Goal: Task Accomplishment & Management: Manage account settings

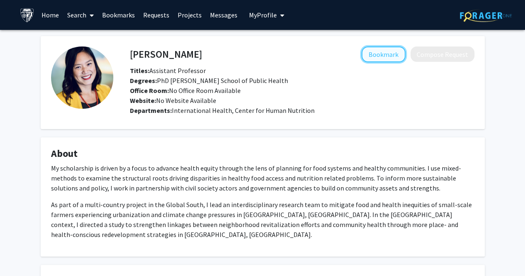
click at [376, 55] on button "Bookmark" at bounding box center [383, 54] width 44 height 16
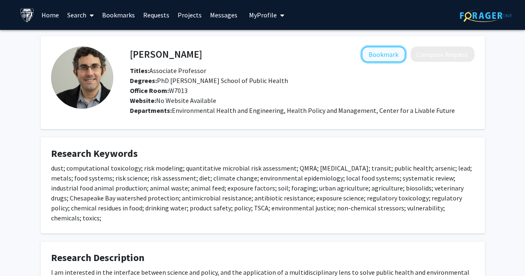
click at [402, 54] on button "Bookmark" at bounding box center [383, 54] width 44 height 16
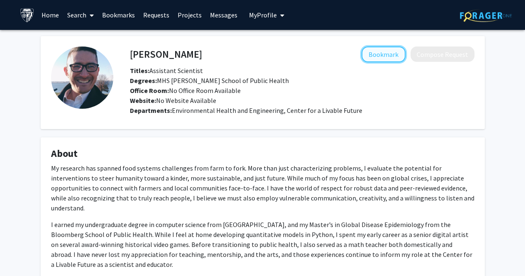
click at [369, 58] on button "Bookmark" at bounding box center [383, 54] width 44 height 16
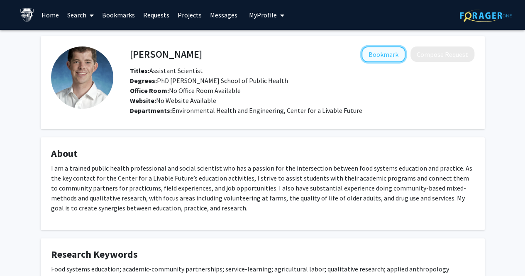
click at [368, 54] on button "Bookmark" at bounding box center [383, 54] width 44 height 16
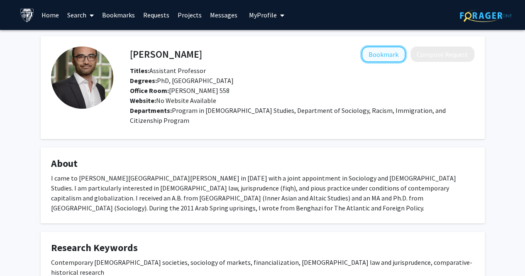
click at [379, 58] on button "Bookmark" at bounding box center [383, 54] width 44 height 16
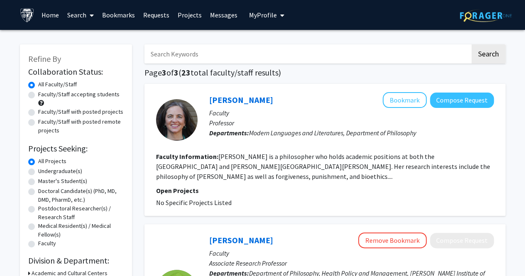
click at [259, 12] on span "My Profile" at bounding box center [263, 15] width 28 height 8
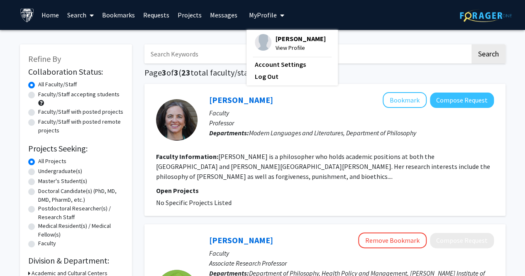
click at [117, 10] on link "Bookmarks" at bounding box center [118, 14] width 41 height 29
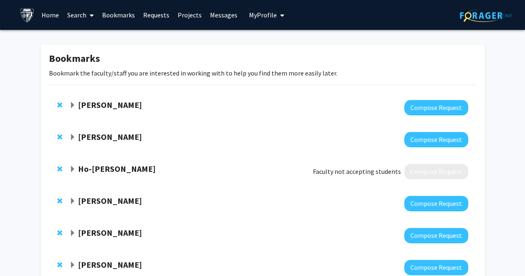
click at [57, 167] on span "Remove Ho-Fung Hung from bookmarks" at bounding box center [59, 169] width 5 height 7
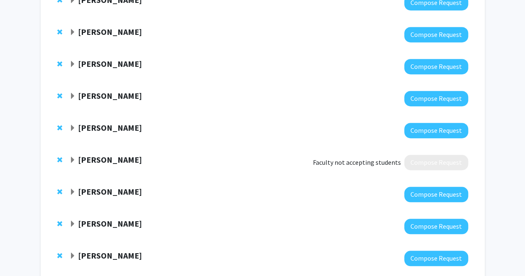
scroll to position [233, 0]
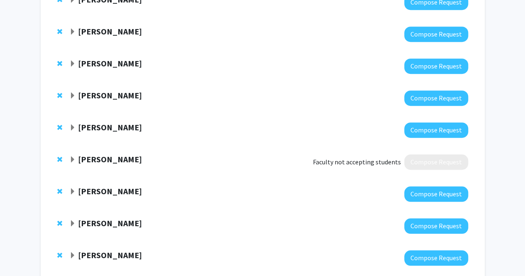
click at [57, 162] on div at bounding box center [61, 159] width 8 height 10
click at [57, 159] on span "Remove Colleen Stuart from bookmarks" at bounding box center [59, 159] width 5 height 7
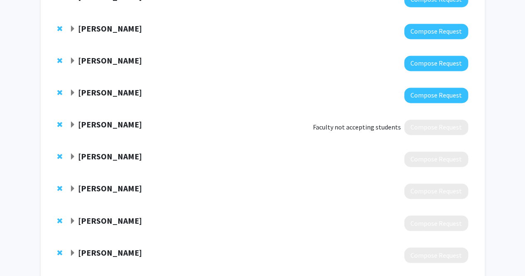
scroll to position [602, 0]
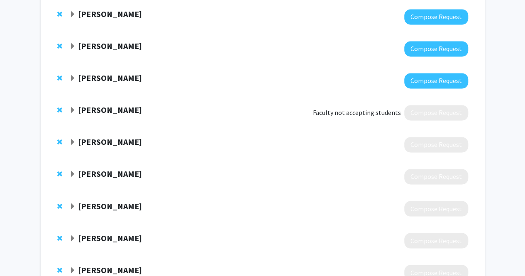
click at [60, 107] on span "Remove Anne Barnhill from bookmarks" at bounding box center [59, 110] width 5 height 7
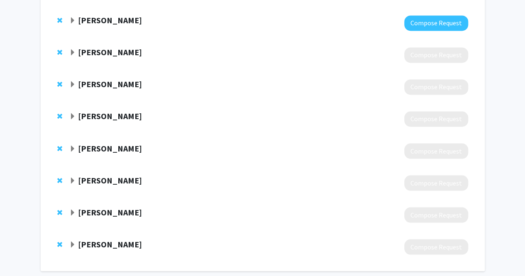
scroll to position [633, 0]
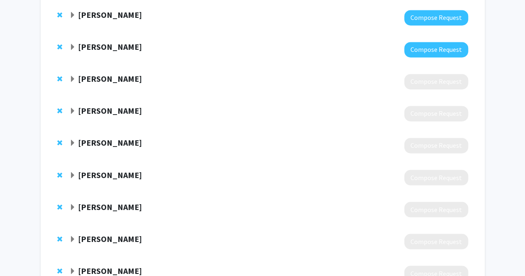
click at [427, 90] on div "Tom Philpott Compose Request" at bounding box center [262, 82] width 427 height 32
click at [96, 63] on div "Richard Smith Compose Request" at bounding box center [262, 50] width 427 height 32
click at [105, 76] on strong "Tom Philpott" at bounding box center [110, 78] width 64 height 10
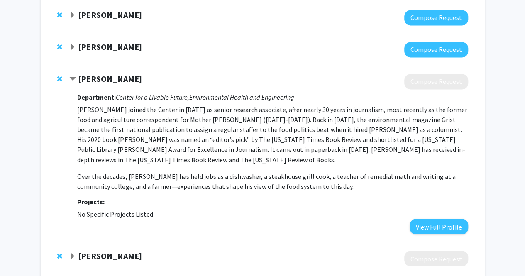
click at [99, 46] on strong "Richard Smith" at bounding box center [110, 46] width 64 height 10
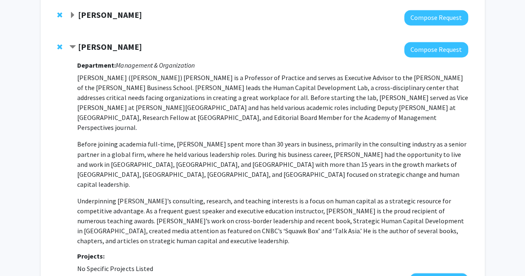
click at [100, 46] on strong "Richard Smith" at bounding box center [110, 46] width 64 height 10
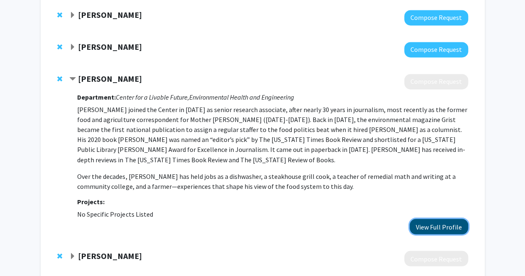
click at [442, 227] on button "View Full Profile" at bounding box center [438, 226] width 58 height 15
click at [111, 76] on strong "Tom Philpott" at bounding box center [110, 78] width 64 height 10
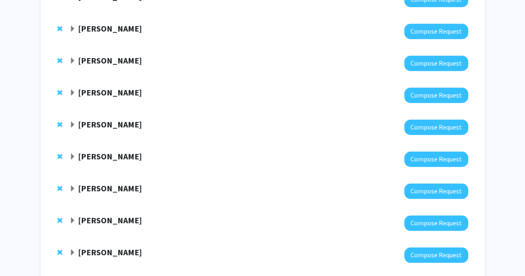
scroll to position [0, 0]
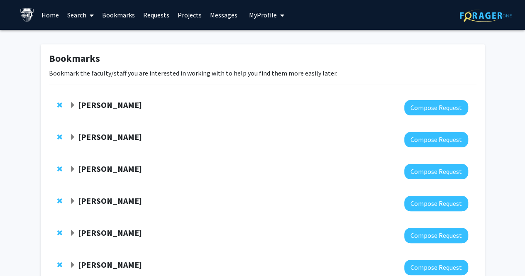
click at [101, 106] on strong "Jeffrey Kahn" at bounding box center [110, 105] width 64 height 10
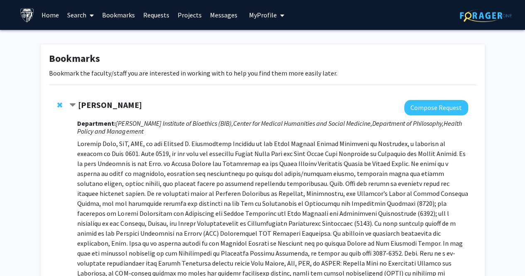
click at [260, 16] on span "My Profile" at bounding box center [263, 15] width 28 height 8
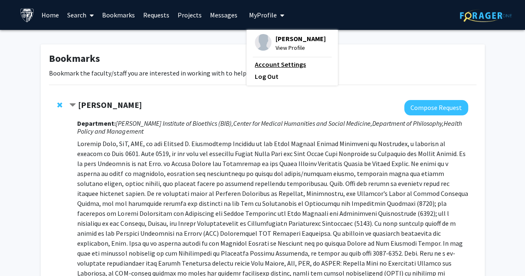
click at [273, 61] on link "Account Settings" at bounding box center [292, 64] width 75 height 10
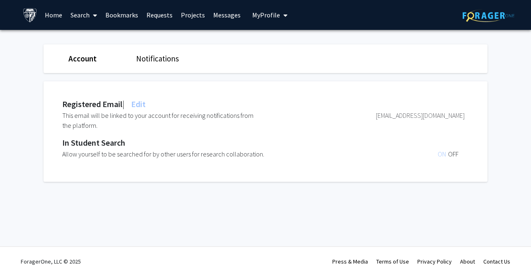
click at [157, 20] on link "Requests" at bounding box center [159, 14] width 34 height 29
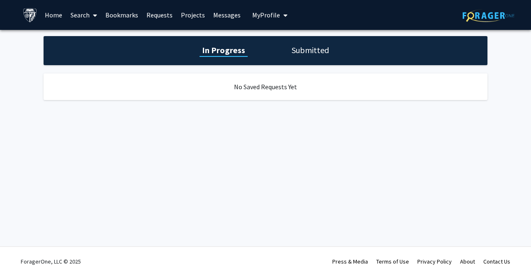
click at [290, 50] on h1 "Submitted" at bounding box center [310, 50] width 42 height 12
click at [125, 13] on link "Bookmarks" at bounding box center [121, 14] width 41 height 29
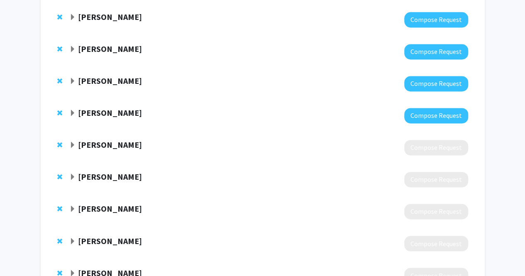
scroll to position [568, 0]
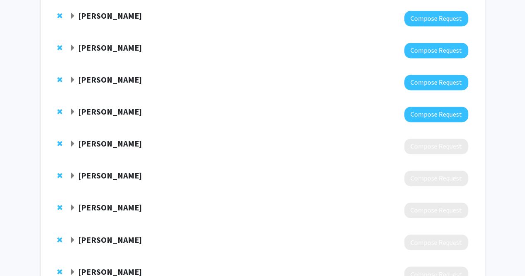
click at [107, 112] on strong "Richard Smith" at bounding box center [110, 111] width 64 height 10
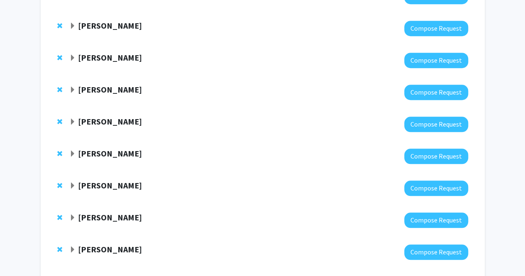
scroll to position [453, 0]
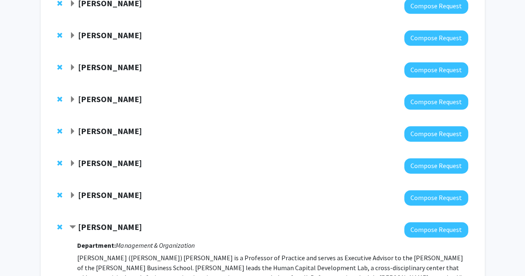
click at [99, 227] on strong "Richard Smith" at bounding box center [110, 227] width 64 height 10
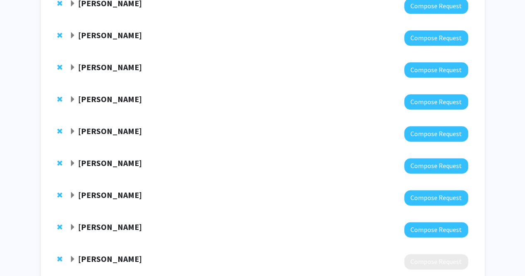
scroll to position [673, 0]
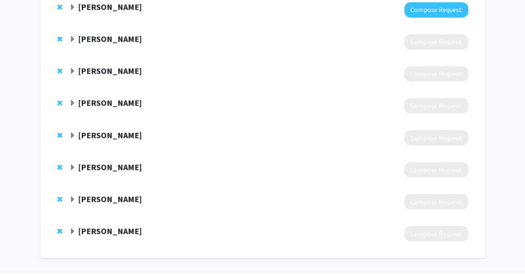
click at [90, 228] on strong "[PERSON_NAME]" at bounding box center [110, 230] width 64 height 10
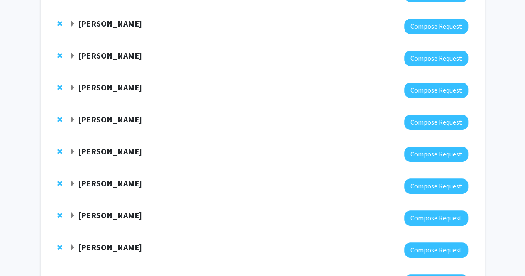
scroll to position [0, 0]
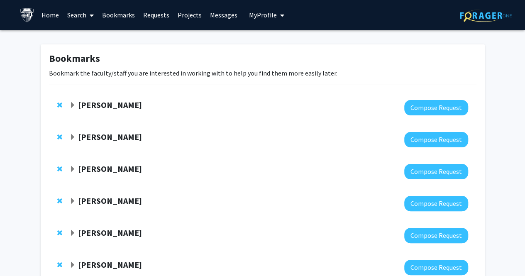
click at [112, 105] on strong "Jeffrey Kahn" at bounding box center [110, 105] width 64 height 10
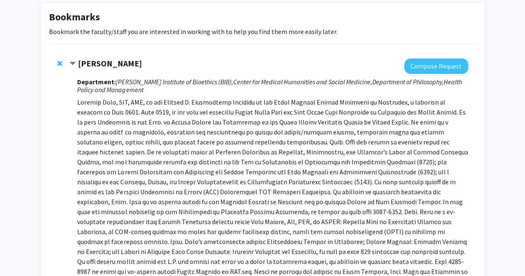
scroll to position [42, 0]
click at [112, 62] on strong "Jeffrey Kahn" at bounding box center [110, 62] width 64 height 10
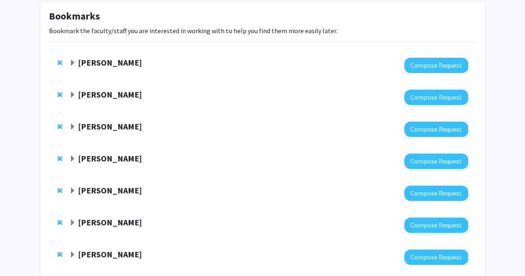
click at [112, 62] on strong "Jeffrey Kahn" at bounding box center [110, 62] width 64 height 10
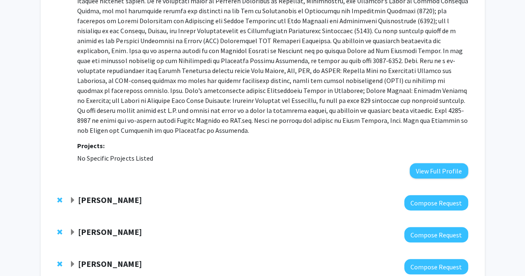
scroll to position [193, 0]
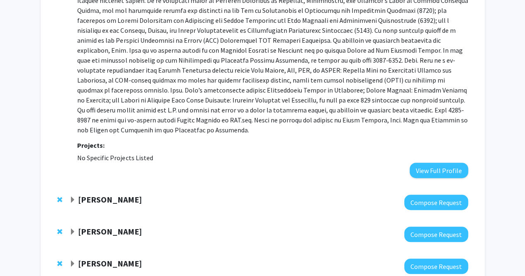
click at [102, 194] on strong "Anand Pandian" at bounding box center [110, 199] width 64 height 10
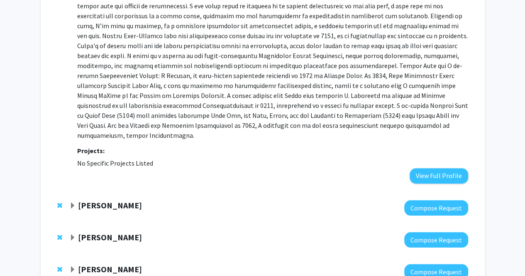
scroll to position [609, 0]
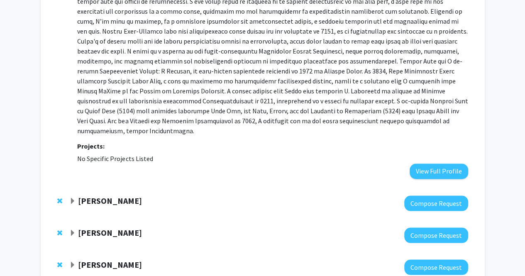
click at [102, 195] on strong "Angelo Mele" at bounding box center [110, 200] width 64 height 10
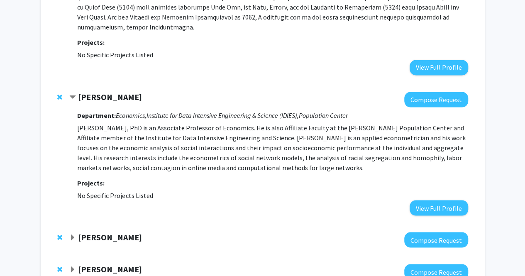
scroll to position [714, 0]
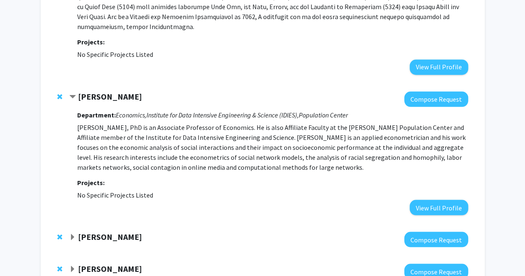
click at [90, 231] on strong "Mario Macis" at bounding box center [110, 236] width 64 height 10
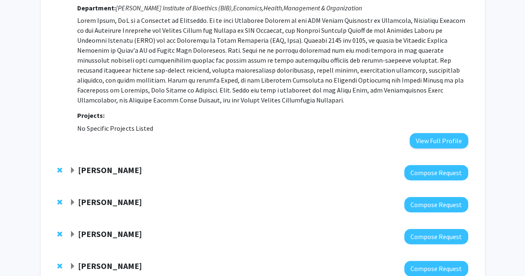
scroll to position [969, 0]
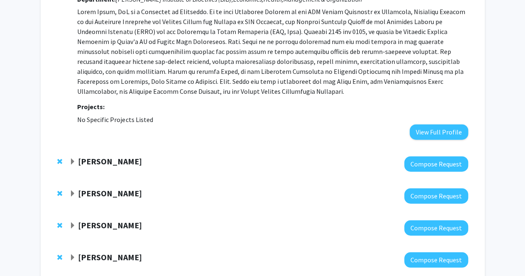
click at [105, 156] on strong "Valina Dawson" at bounding box center [110, 161] width 64 height 10
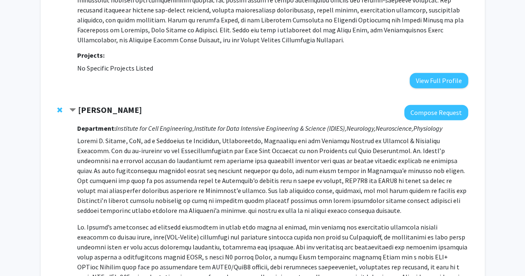
scroll to position [1021, 0]
click at [59, 106] on span "Remove Valina Dawson from bookmarks" at bounding box center [59, 109] width 5 height 7
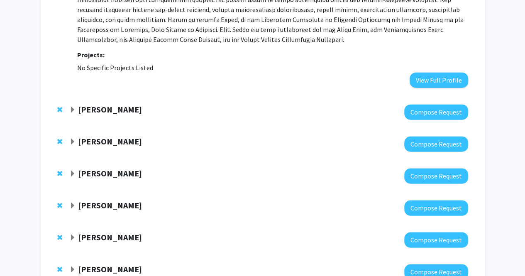
click at [80, 104] on strong "Gabriel Kressin Palacios" at bounding box center [110, 109] width 64 height 10
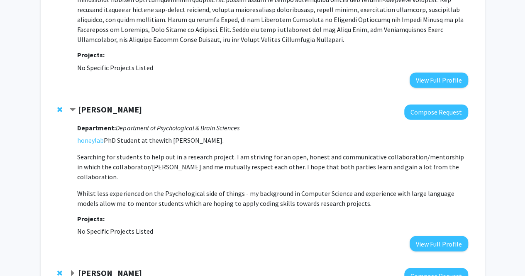
click at [55, 96] on div "Gabriel Kressin Palacios Compose Request Department: Department of Psychologica…" at bounding box center [262, 177] width 427 height 163
click at [56, 96] on div "Gabriel Kressin Palacios Compose Request Department: Department of Psychologica…" at bounding box center [262, 177] width 427 height 163
click at [60, 106] on span "Remove Gabriel Kressin Palacios from bookmarks" at bounding box center [59, 109] width 5 height 7
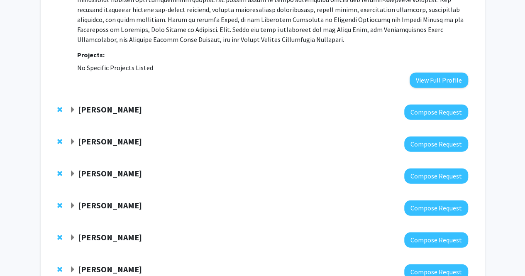
click at [83, 104] on strong "Robert Lieberman" at bounding box center [110, 109] width 64 height 10
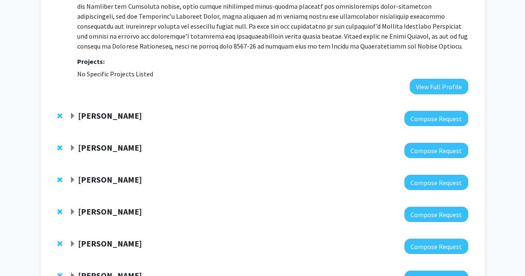
scroll to position [1295, 0]
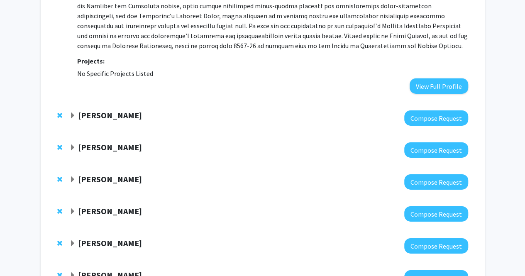
click at [89, 110] on strong "Andrew Ching" at bounding box center [110, 115] width 64 height 10
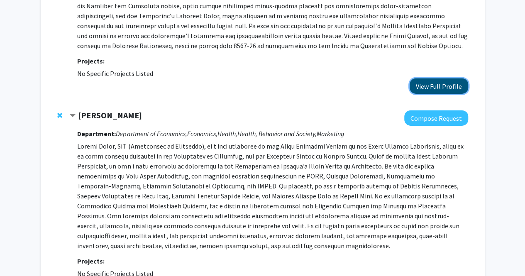
click at [423, 78] on button "View Full Profile" at bounding box center [438, 85] width 58 height 15
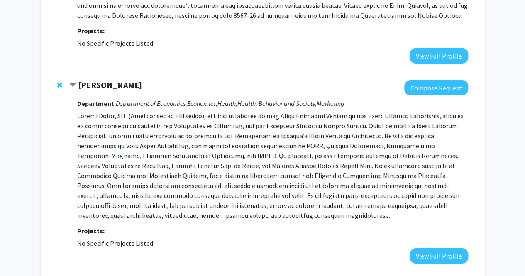
click at [58, 82] on span "Remove Andrew Ching from bookmarks" at bounding box center [59, 85] width 5 height 7
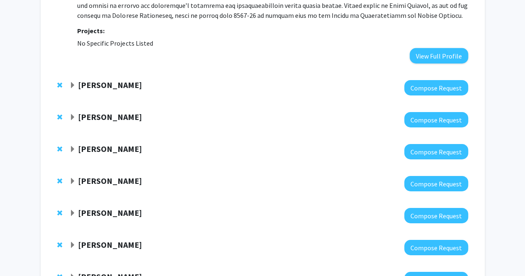
click at [88, 80] on strong "Adam Sheingate" at bounding box center [110, 85] width 64 height 10
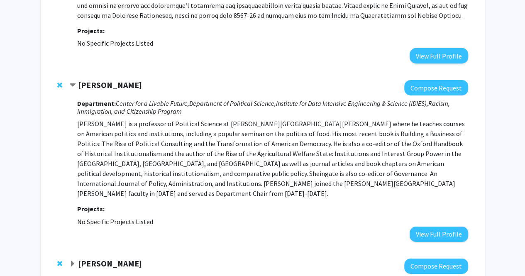
click at [104, 258] on strong "Karen Fleming" at bounding box center [110, 263] width 64 height 10
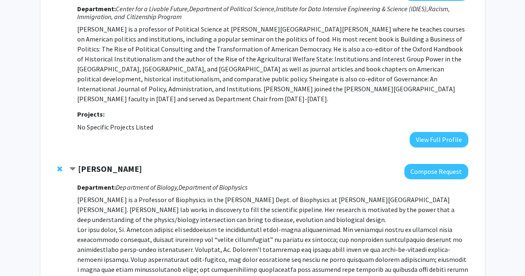
scroll to position [1449, 0]
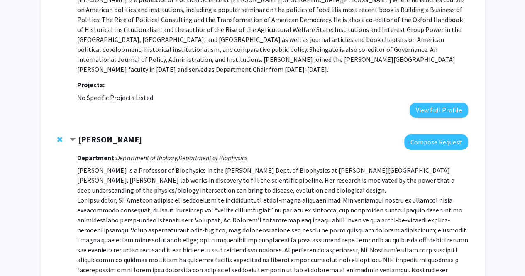
click at [58, 136] on span "Remove Karen Fleming from bookmarks" at bounding box center [59, 139] width 5 height 7
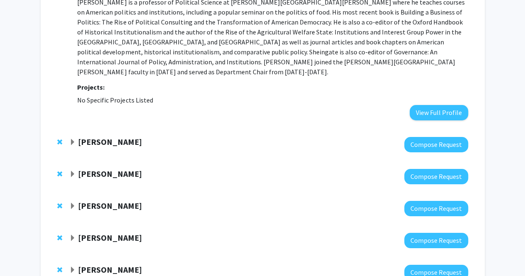
scroll to position [1523, 0]
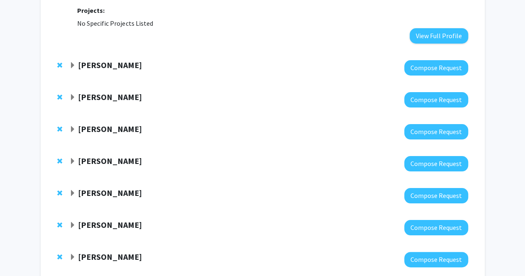
click at [107, 60] on strong "Colin Wilson" at bounding box center [110, 65] width 64 height 10
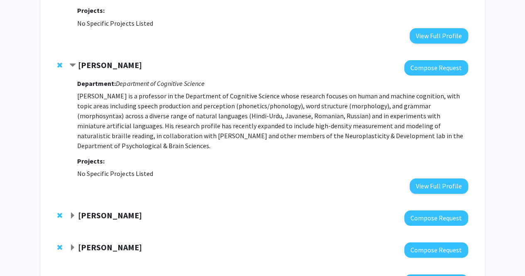
click at [62, 60] on div at bounding box center [61, 65] width 8 height 10
click at [58, 62] on span "Remove Colin Wilson from bookmarks" at bounding box center [59, 65] width 5 height 7
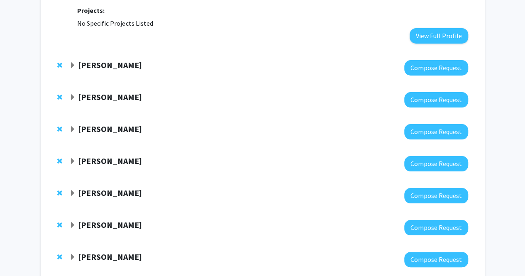
click at [87, 60] on strong "Utthara Nayar" at bounding box center [110, 65] width 64 height 10
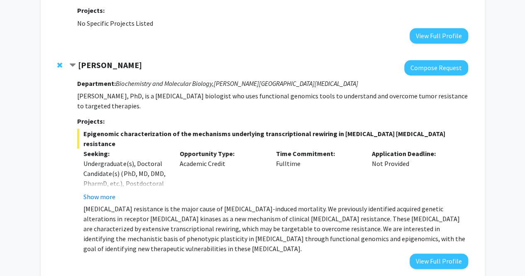
click at [55, 52] on div "Utthara Nayar Compose Request Department: Biochemistry and Molecular Biology, S…" at bounding box center [262, 164] width 427 height 225
click at [60, 62] on span "Remove Utthara Nayar from bookmarks" at bounding box center [59, 65] width 5 height 7
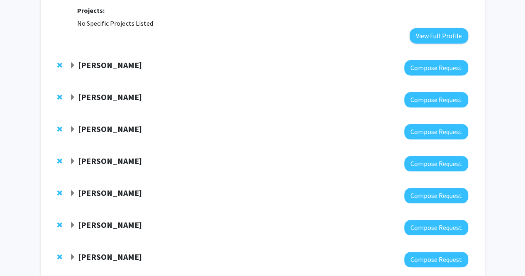
click at [85, 60] on strong "Chen Li" at bounding box center [110, 65] width 64 height 10
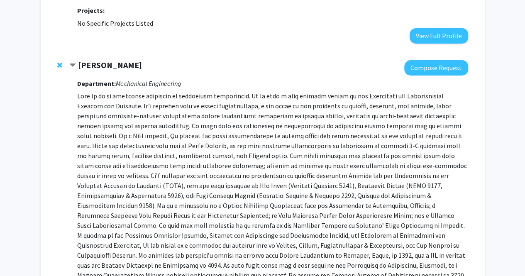
click at [57, 62] on span "Remove Chen Li from bookmarks" at bounding box center [59, 65] width 5 height 7
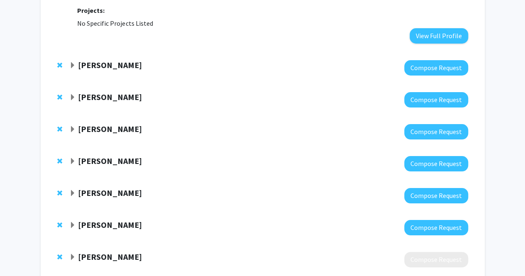
click at [94, 60] on strong "Kunal Parikh" at bounding box center [110, 65] width 64 height 10
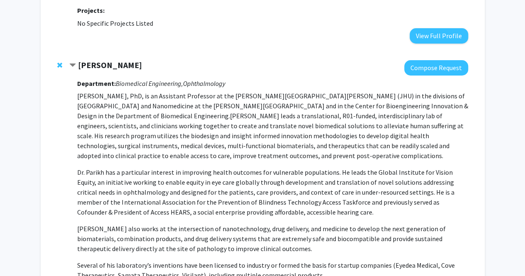
click at [59, 62] on span "Remove Kunal Parikh from bookmarks" at bounding box center [59, 65] width 5 height 7
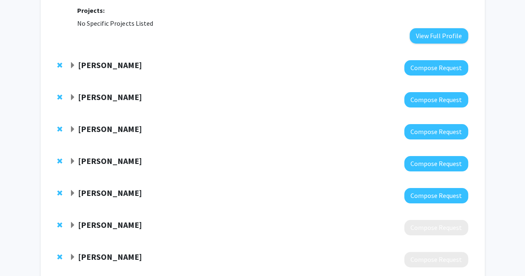
click at [92, 60] on strong "Casey Lurtz" at bounding box center [110, 65] width 64 height 10
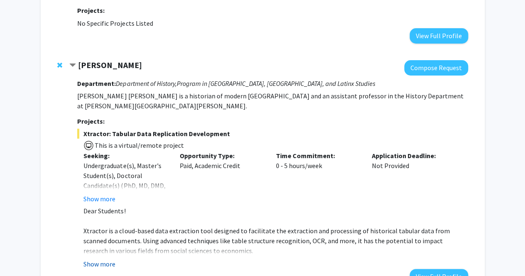
click at [107, 259] on button "Show more" at bounding box center [99, 264] width 32 height 10
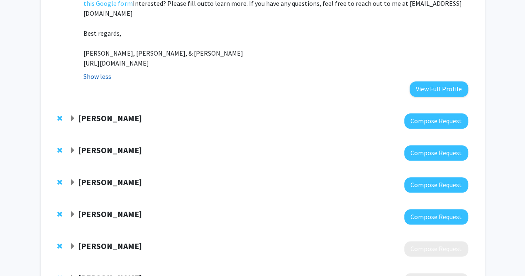
scroll to position [1930, 0]
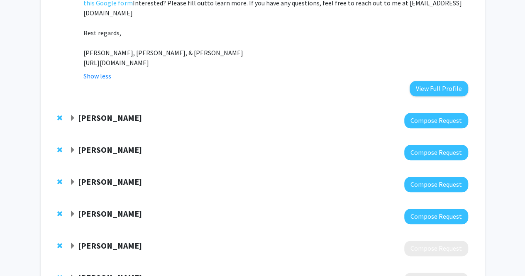
click at [81, 112] on strong "Bunmi Ogungbe" at bounding box center [110, 117] width 64 height 10
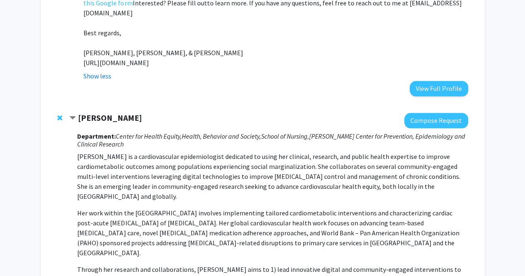
click at [58, 114] on span "Remove Bunmi Ogungbe from bookmarks" at bounding box center [59, 117] width 5 height 7
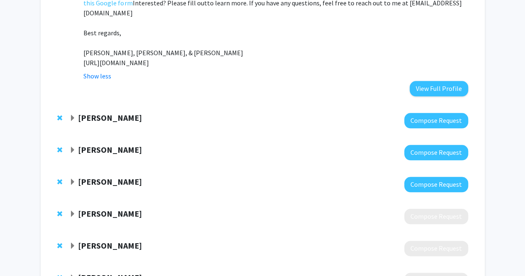
click at [89, 112] on strong "Paul Ferraro" at bounding box center [110, 117] width 64 height 10
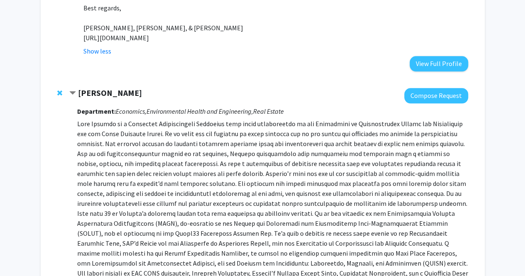
scroll to position [1955, 0]
click at [60, 90] on span "Remove Paul Ferraro from bookmarks" at bounding box center [59, 93] width 5 height 7
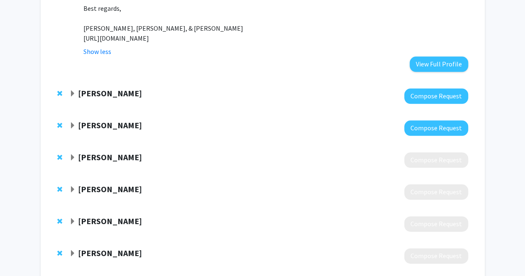
click at [91, 88] on strong "Frank Fabozzi" at bounding box center [110, 93] width 64 height 10
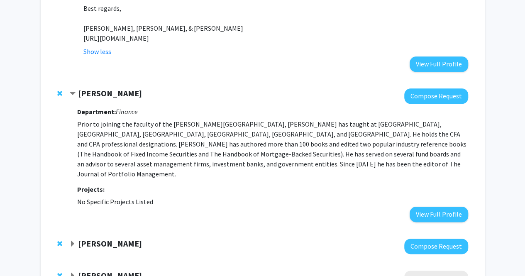
click at [57, 90] on span "Remove Frank Fabozzi from bookmarks" at bounding box center [59, 93] width 5 height 7
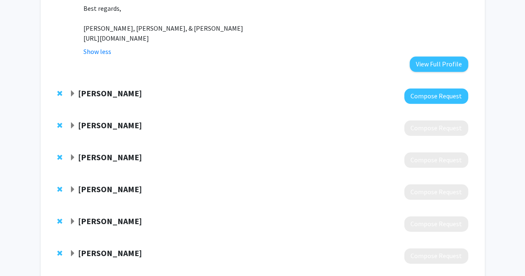
click at [85, 88] on strong "Richard Smith" at bounding box center [110, 93] width 64 height 10
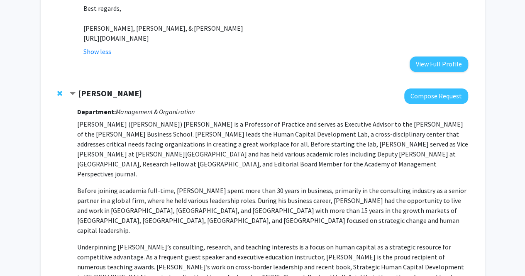
click at [85, 88] on strong "Richard Smith" at bounding box center [110, 93] width 64 height 10
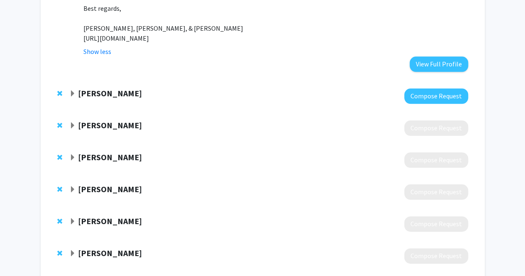
click at [84, 120] on strong "Tom Philpott" at bounding box center [110, 125] width 64 height 10
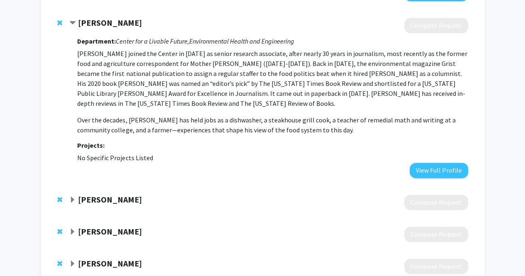
scroll to position [2061, 0]
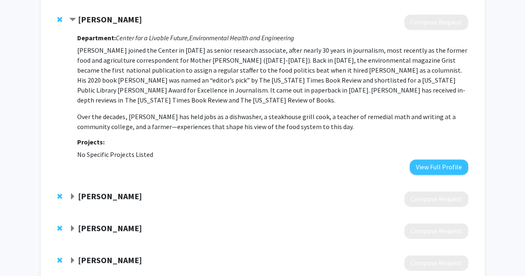
click at [92, 191] on strong "Yeeli Mui" at bounding box center [110, 196] width 64 height 10
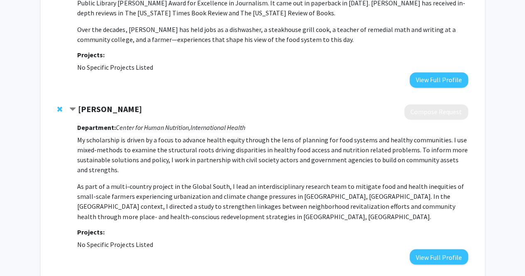
scroll to position [2152, 0]
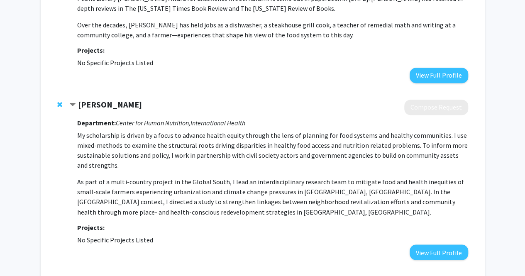
click at [114, 275] on strong "Keeve Nachman" at bounding box center [110, 281] width 64 height 10
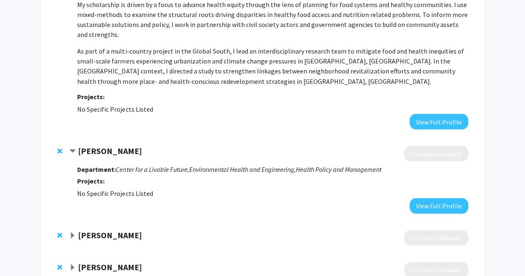
click at [93, 229] on strong "Brent Kim" at bounding box center [110, 234] width 64 height 10
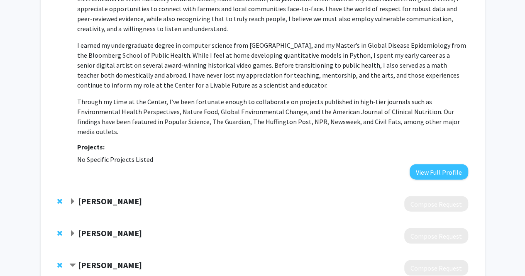
scroll to position [2560, 0]
click at [116, 195] on strong "Philip McNab" at bounding box center [110, 200] width 64 height 10
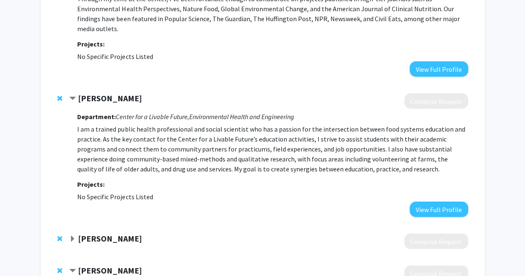
scroll to position [2668, 0]
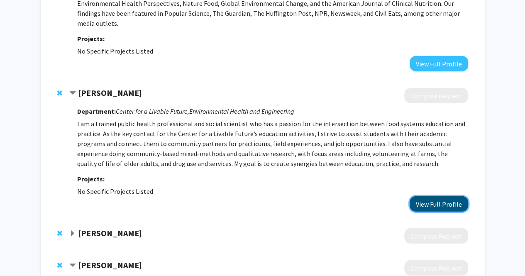
click at [457, 196] on button "View Full Profile" at bounding box center [438, 203] width 58 height 15
click at [110, 228] on strong "Ryan Calder" at bounding box center [110, 233] width 64 height 10
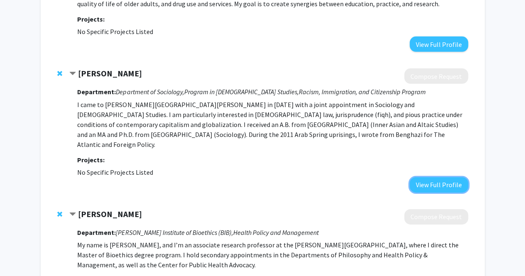
scroll to position [2845, 0]
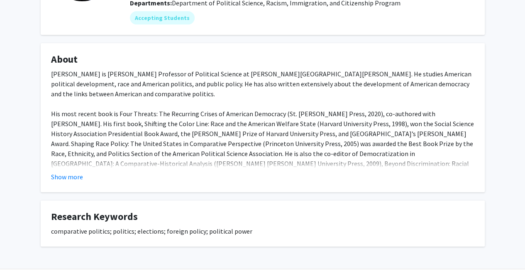
scroll to position [129, 0]
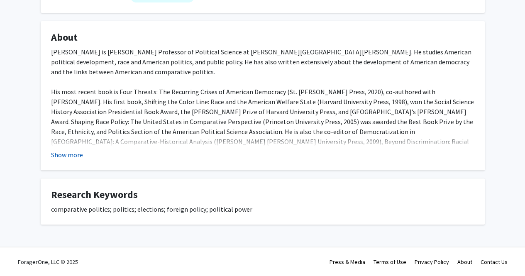
click at [68, 154] on button "Show more" at bounding box center [67, 155] width 32 height 10
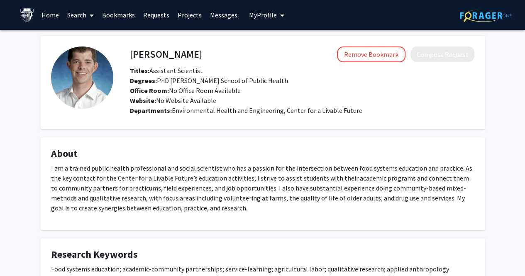
scroll to position [66, 0]
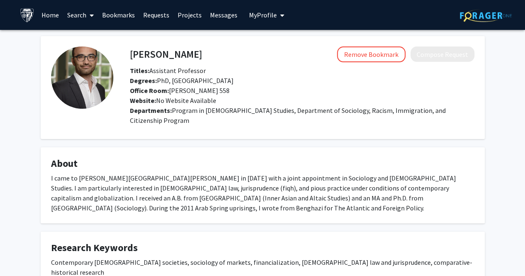
click at [186, 1] on link "Projects" at bounding box center [189, 14] width 32 height 29
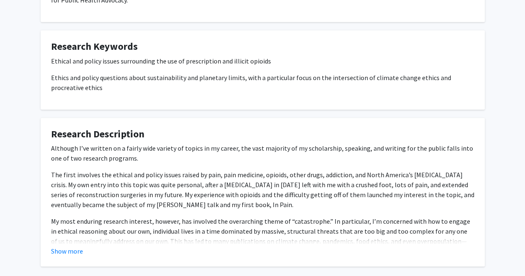
scroll to position [188, 0]
click at [64, 246] on button "Show more" at bounding box center [67, 251] width 32 height 10
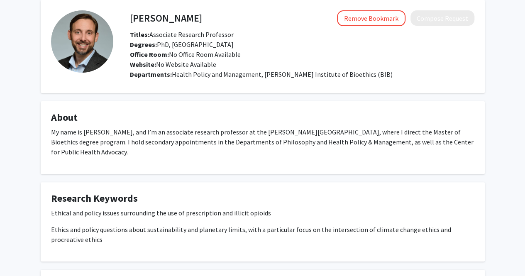
scroll to position [0, 0]
